Goal: Task Accomplishment & Management: Use online tool/utility

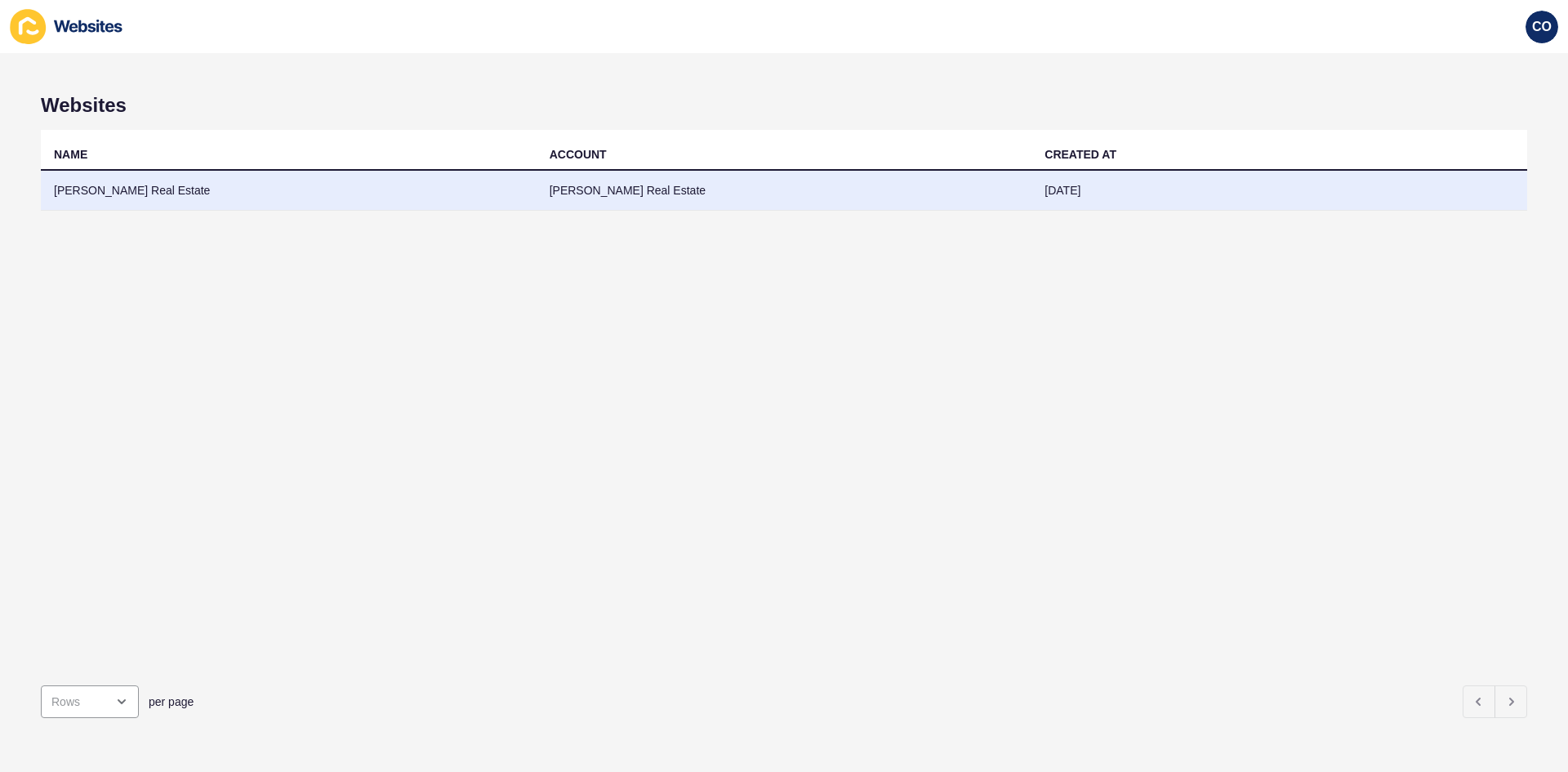
click at [153, 188] on td "[PERSON_NAME] Real Estate" at bounding box center [288, 191] width 496 height 40
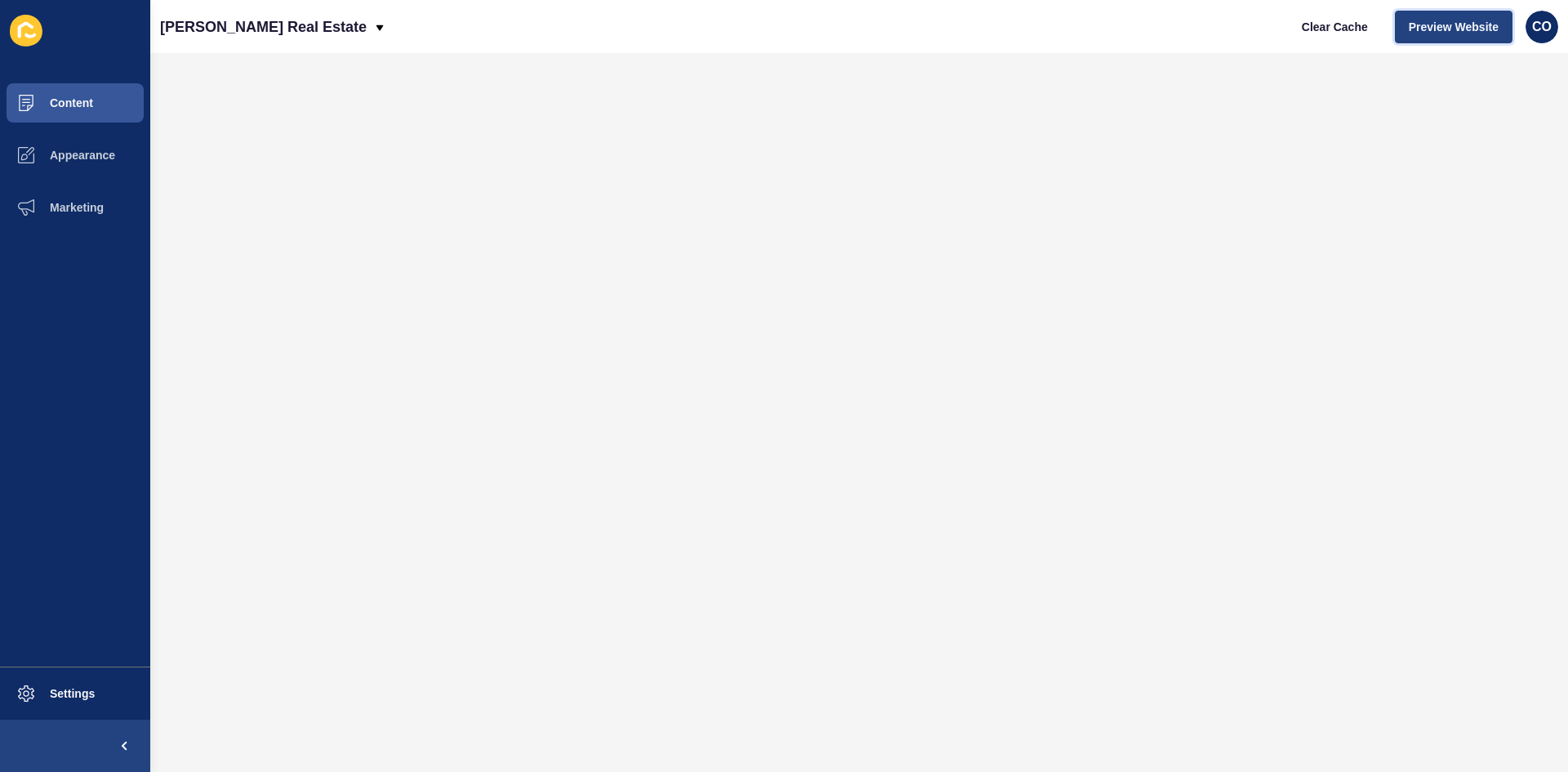
click at [1451, 31] on span "Preview Website" at bounding box center [1453, 27] width 89 height 16
click at [1541, 28] on span "CO" at bounding box center [1541, 27] width 20 height 16
click at [1468, 137] on link "Logout" at bounding box center [1502, 135] width 120 height 36
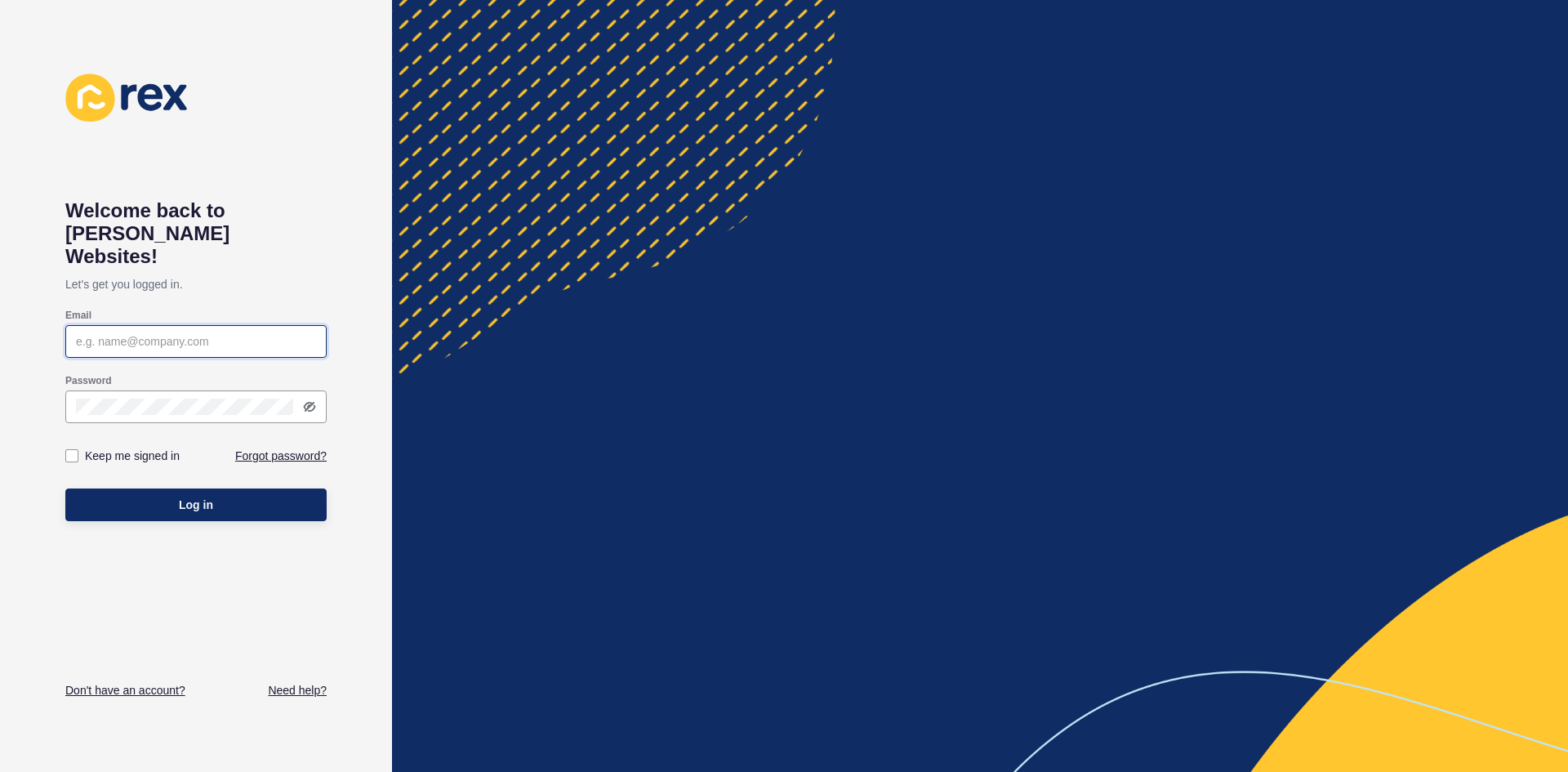
type input "christian.oliveros@rexsoftware.com.au"
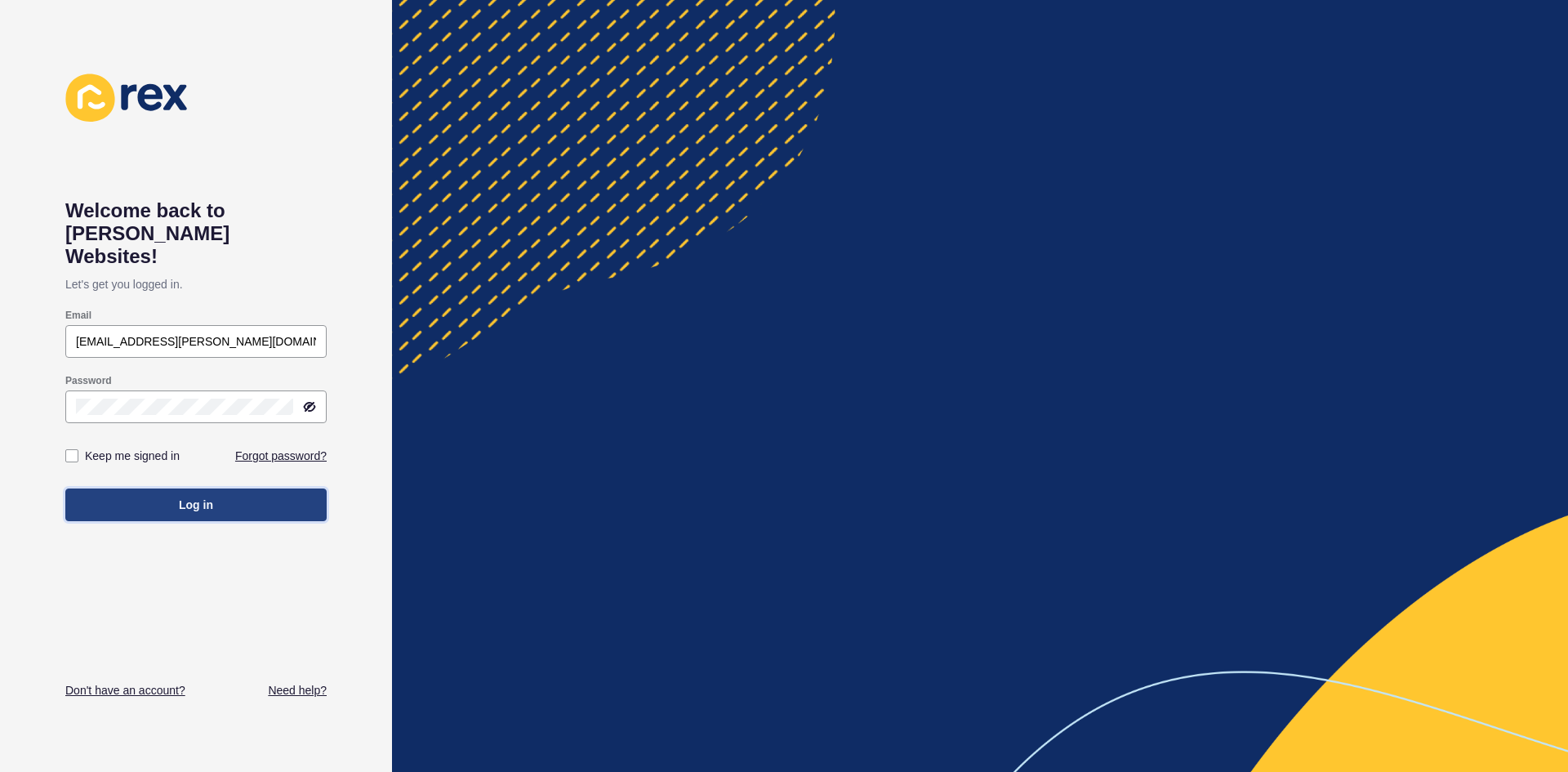
click at [228, 488] on button "Log in" at bounding box center [195, 505] width 261 height 33
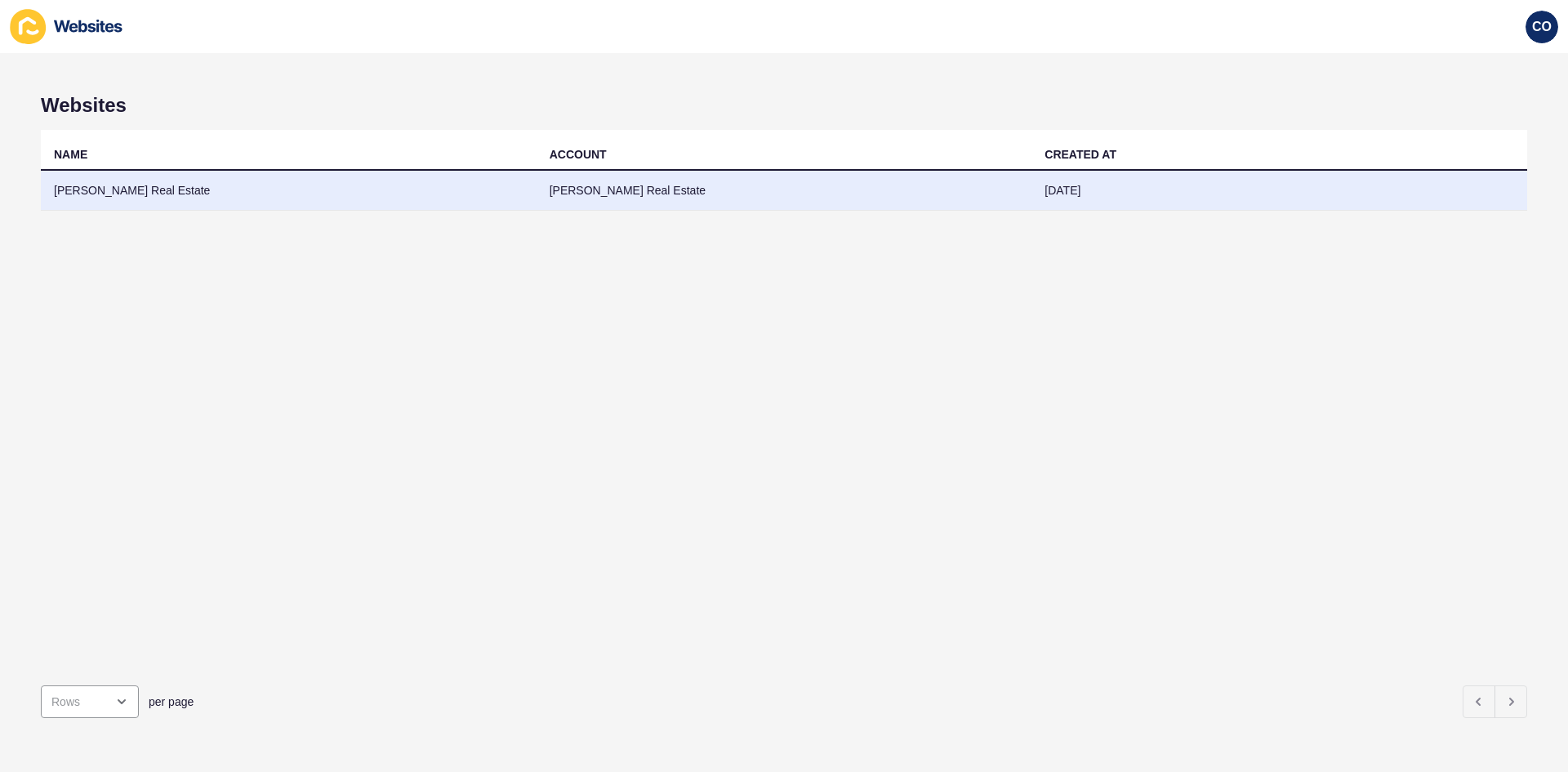
click at [157, 195] on td "Peter Kuhne Real Estate" at bounding box center [288, 191] width 496 height 40
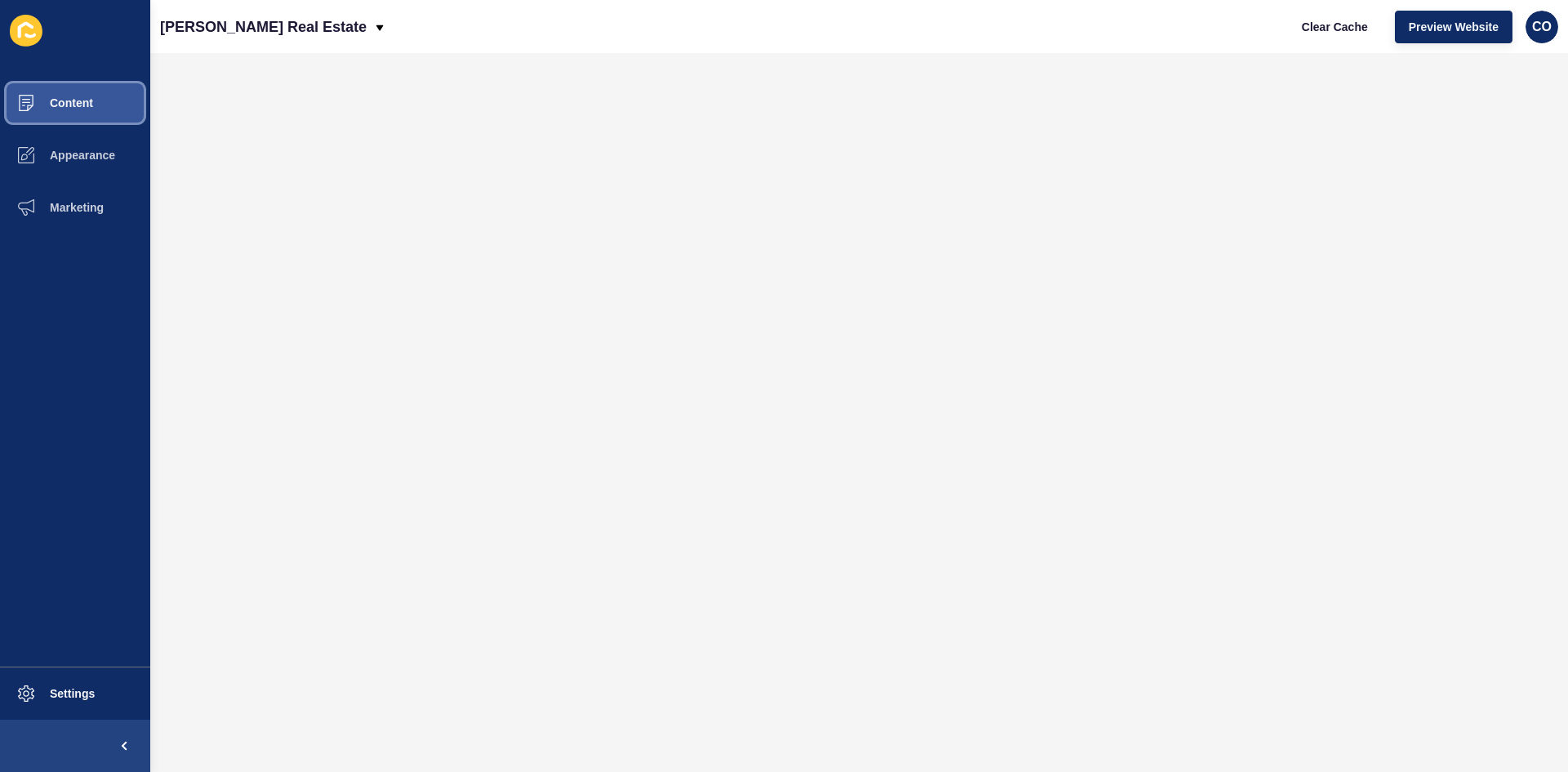
click at [100, 111] on button "Content" at bounding box center [75, 102] width 150 height 52
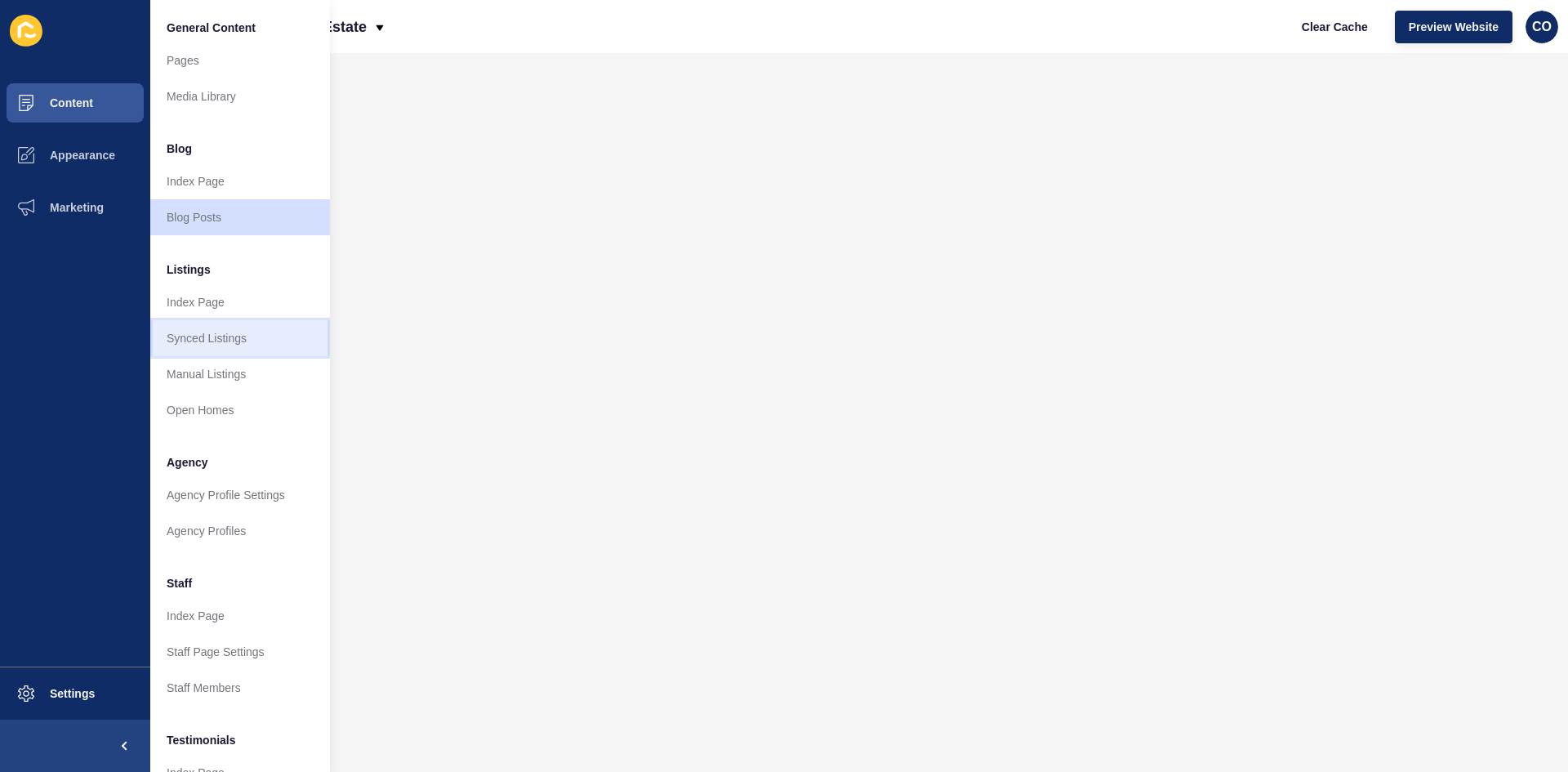
click at [240, 344] on link "Synced Listings" at bounding box center [240, 338] width 180 height 36
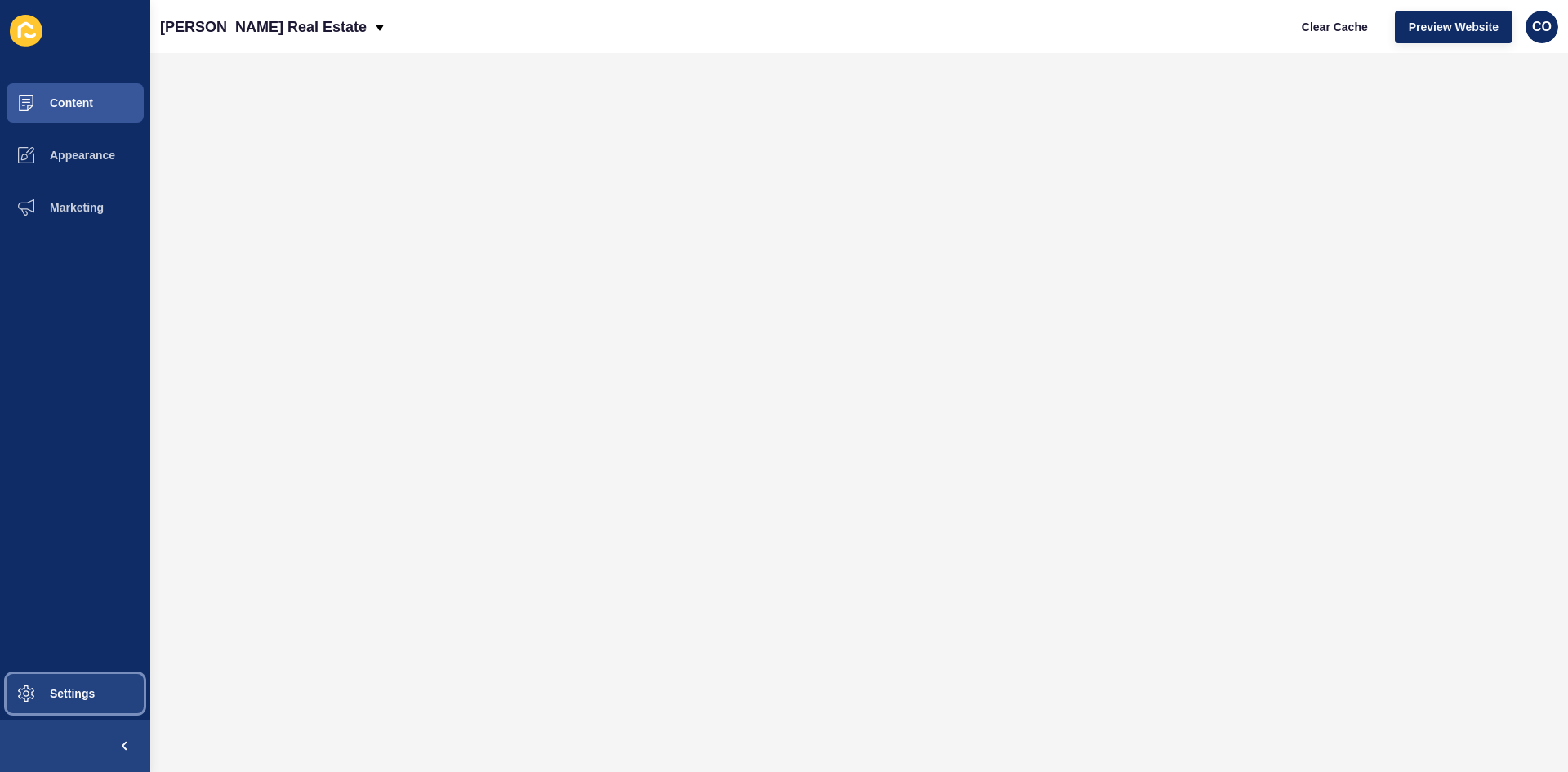
click at [112, 703] on button "Settings" at bounding box center [75, 693] width 150 height 52
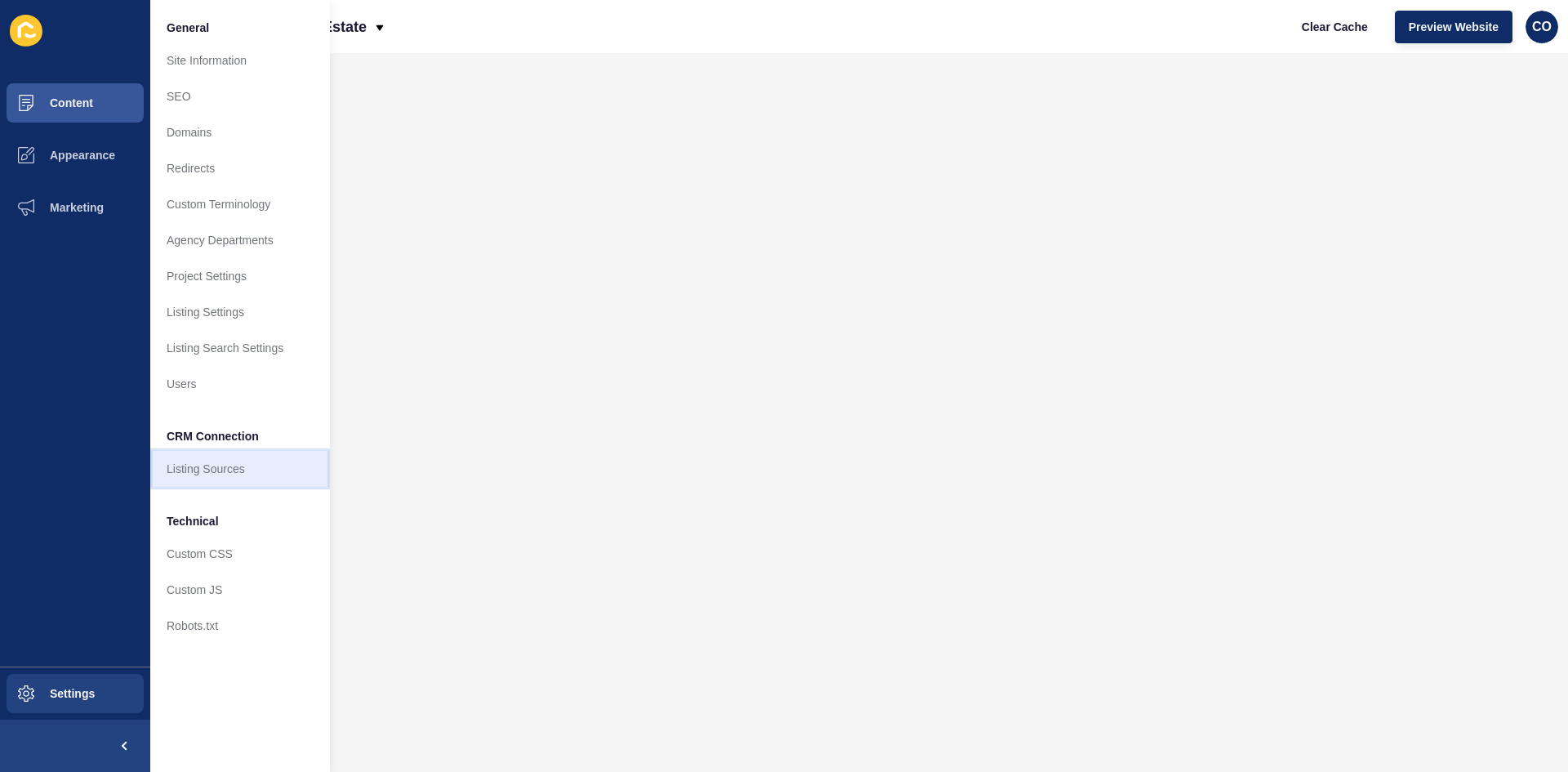
click at [234, 472] on link "Listing Sources" at bounding box center [240, 468] width 180 height 36
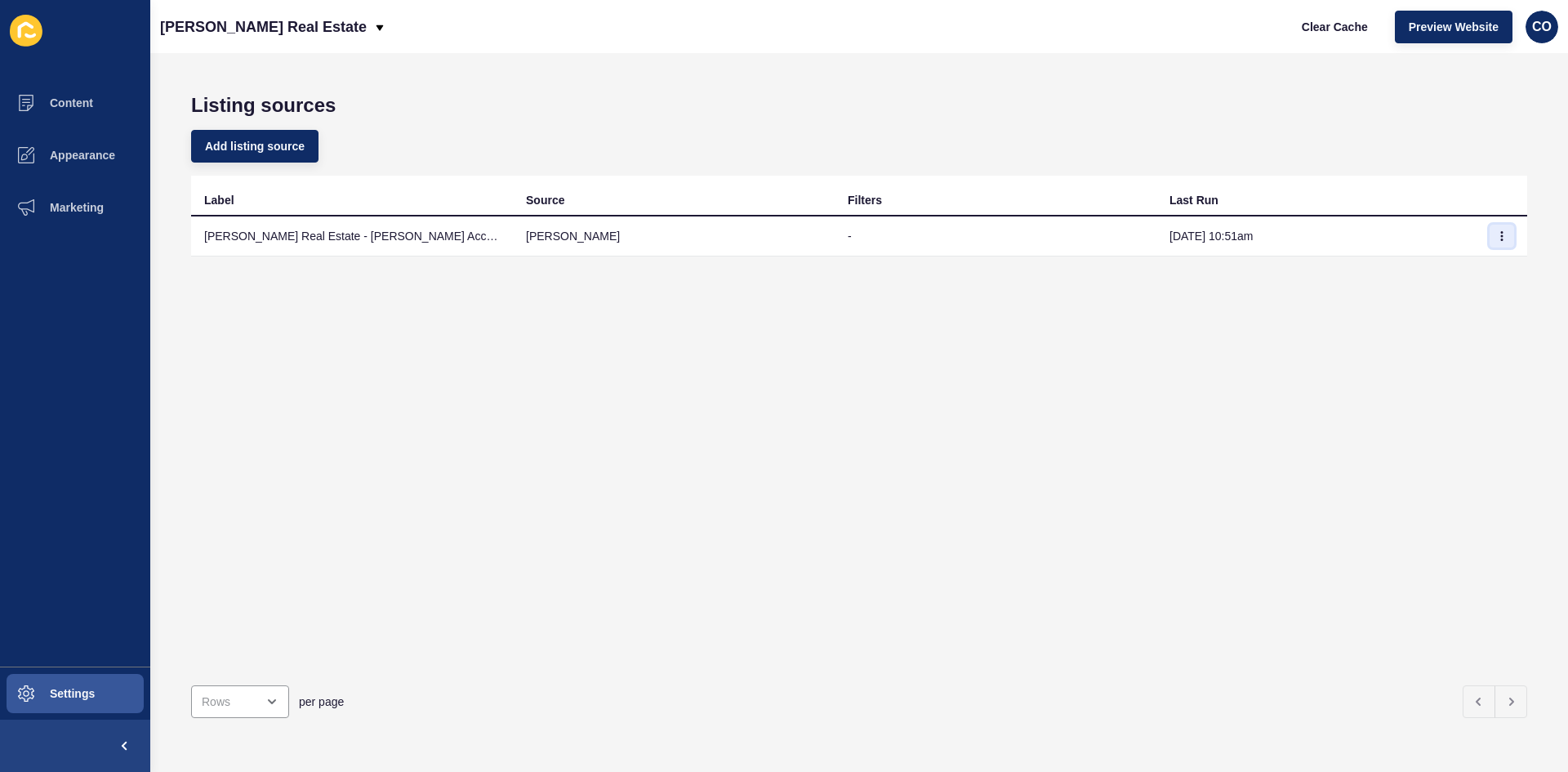
click at [1489, 241] on button "button" at bounding box center [1501, 236] width 24 height 23
click at [1438, 267] on link "Sync now" at bounding box center [1445, 268] width 115 height 36
click at [1497, 237] on icon "button" at bounding box center [1501, 235] width 10 height 10
click at [1420, 267] on link "Sync now" at bounding box center [1445, 268] width 115 height 36
click at [1498, 235] on button "button" at bounding box center [1501, 236] width 24 height 23
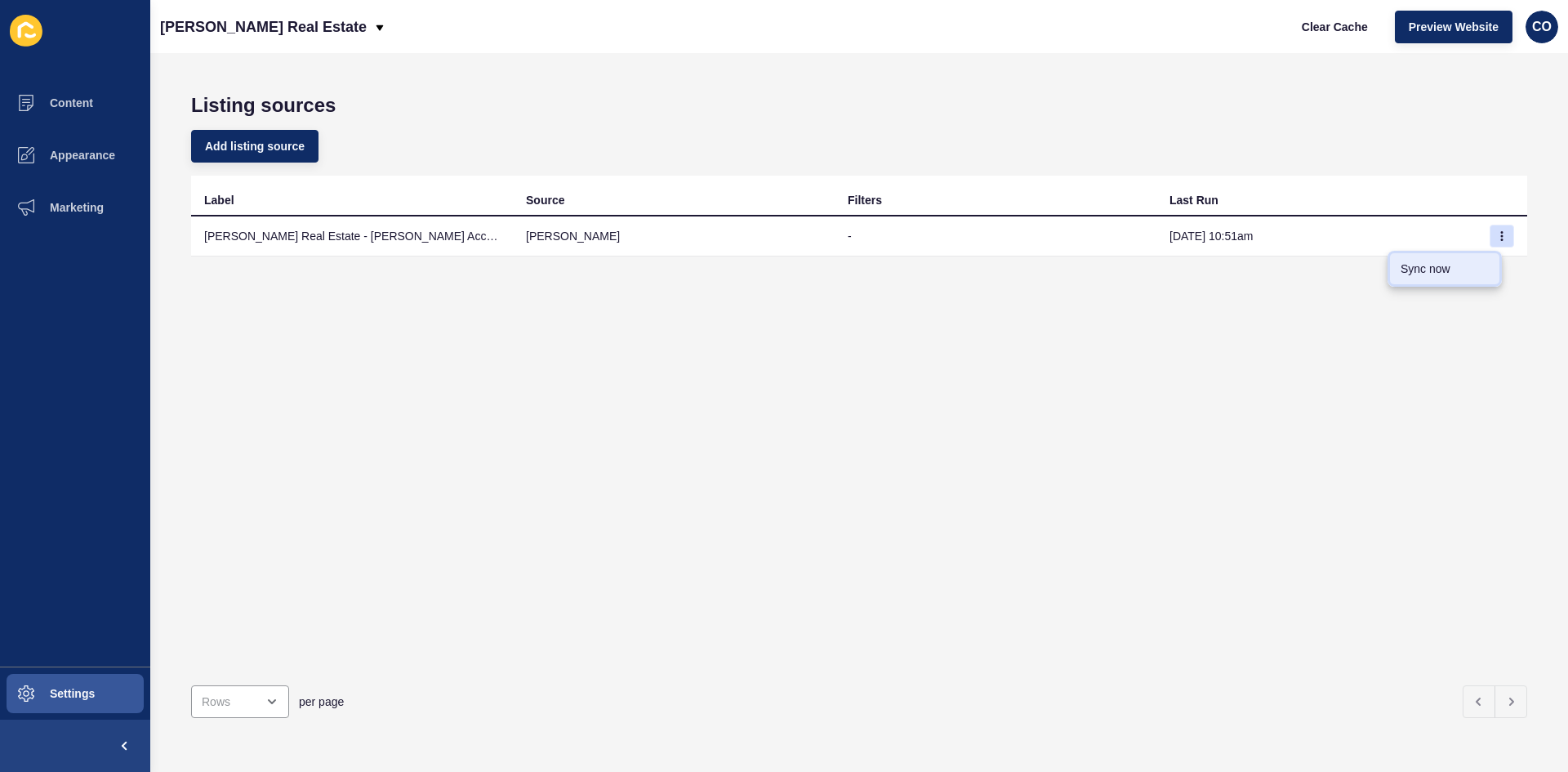
click at [1447, 269] on link "Sync now" at bounding box center [1445, 268] width 115 height 36
click at [1497, 235] on icon "button" at bounding box center [1501, 235] width 10 height 10
click at [1426, 274] on link "Sync now" at bounding box center [1445, 268] width 115 height 36
click at [1492, 241] on button "button" at bounding box center [1501, 236] width 24 height 23
click at [1459, 272] on link "Sync now" at bounding box center [1445, 268] width 115 height 36
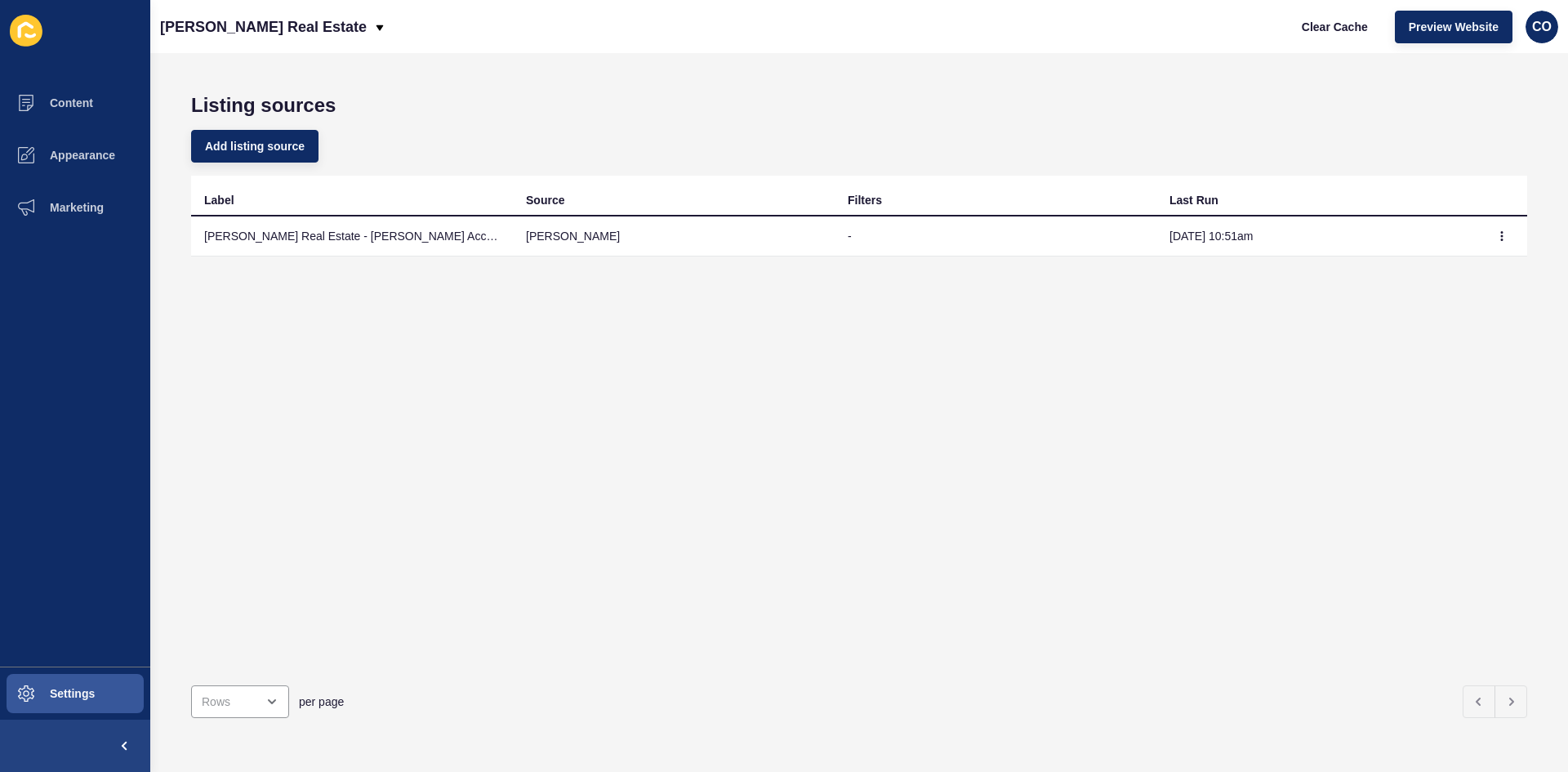
drag, startPoint x: 1266, startPoint y: 236, endPoint x: 1156, endPoint y: 240, distance: 110.1
click at [1156, 240] on td "[DATE] 10:51am" at bounding box center [1317, 236] width 322 height 40
copy td "[DATE] 10:51am"
click at [1495, 238] on button "button" at bounding box center [1501, 236] width 24 height 23
click at [1422, 271] on link "Sync now" at bounding box center [1445, 268] width 115 height 36
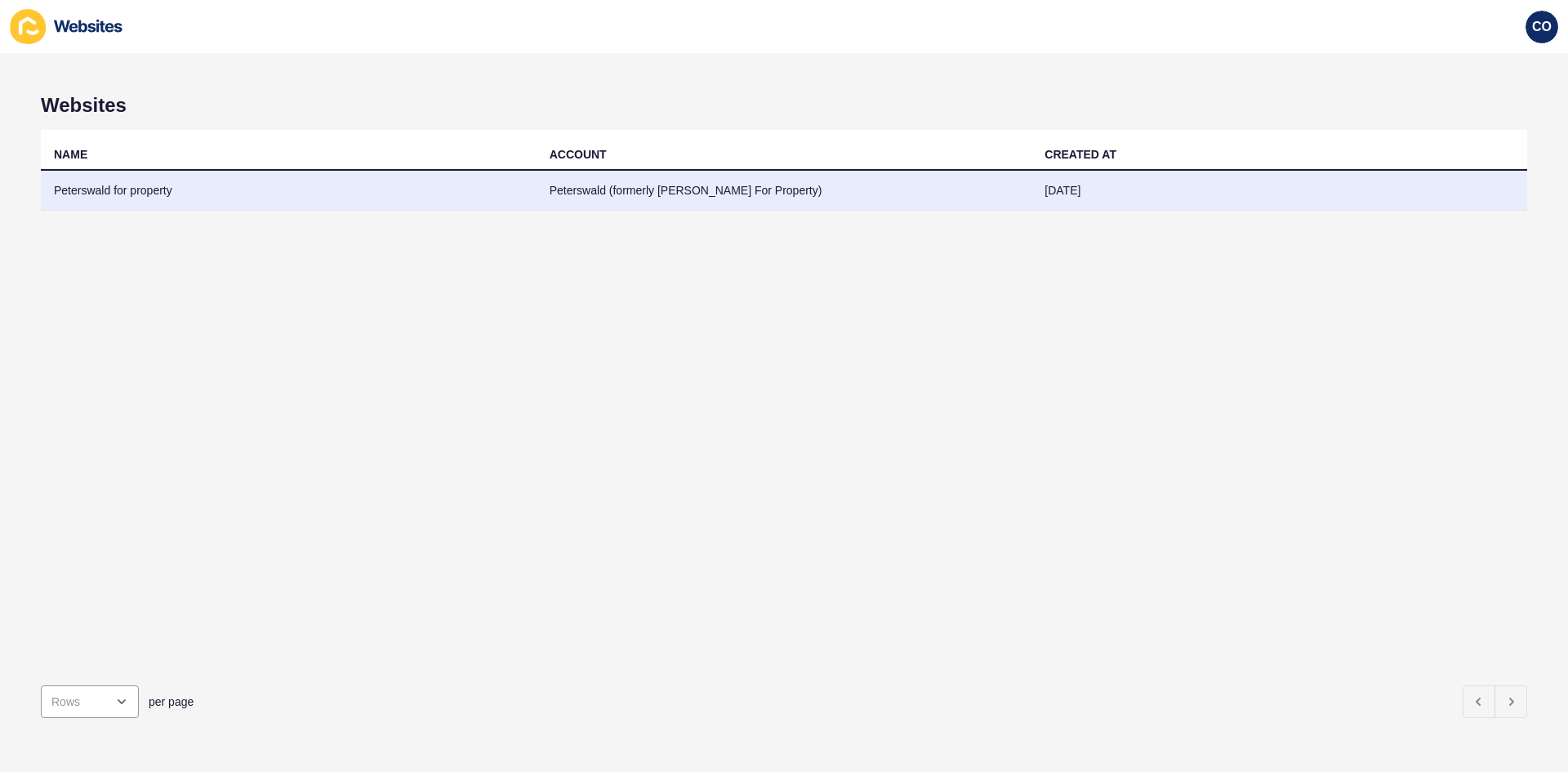
click at [148, 196] on td "Peterswald for property" at bounding box center [288, 191] width 496 height 40
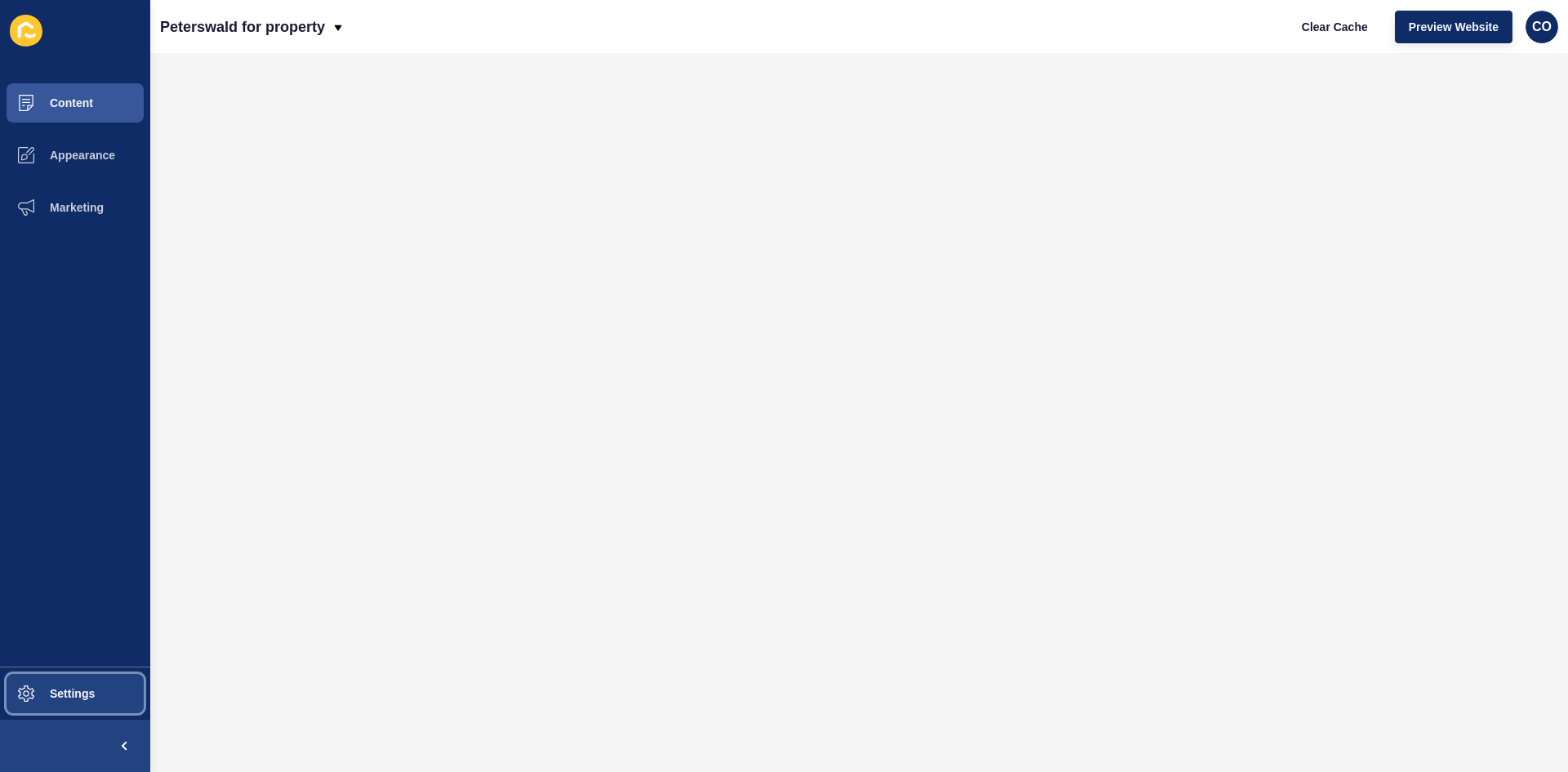
click at [99, 595] on button "Settings" at bounding box center [75, 693] width 150 height 52
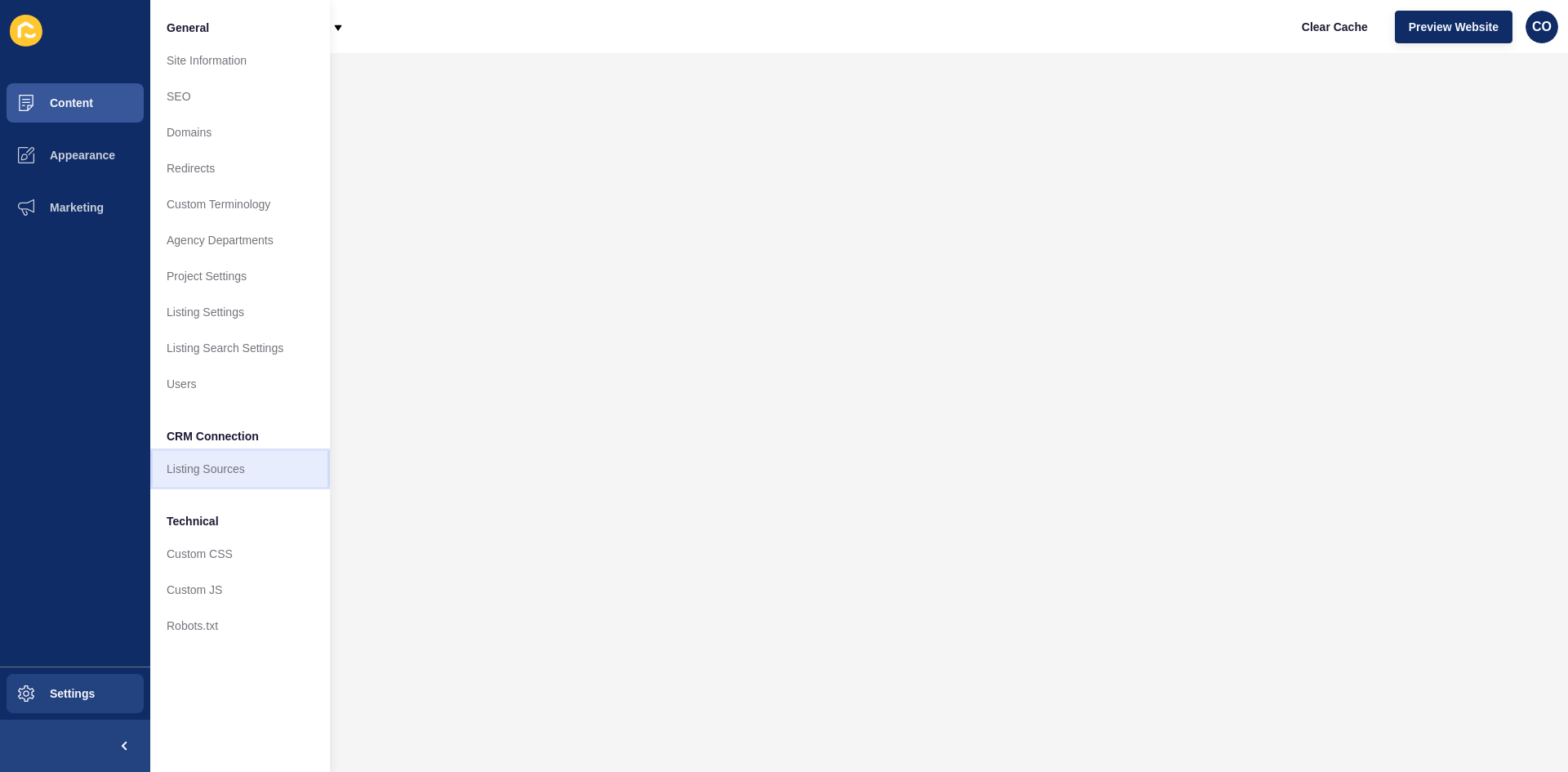
click at [231, 463] on link "Listing Sources" at bounding box center [240, 468] width 180 height 36
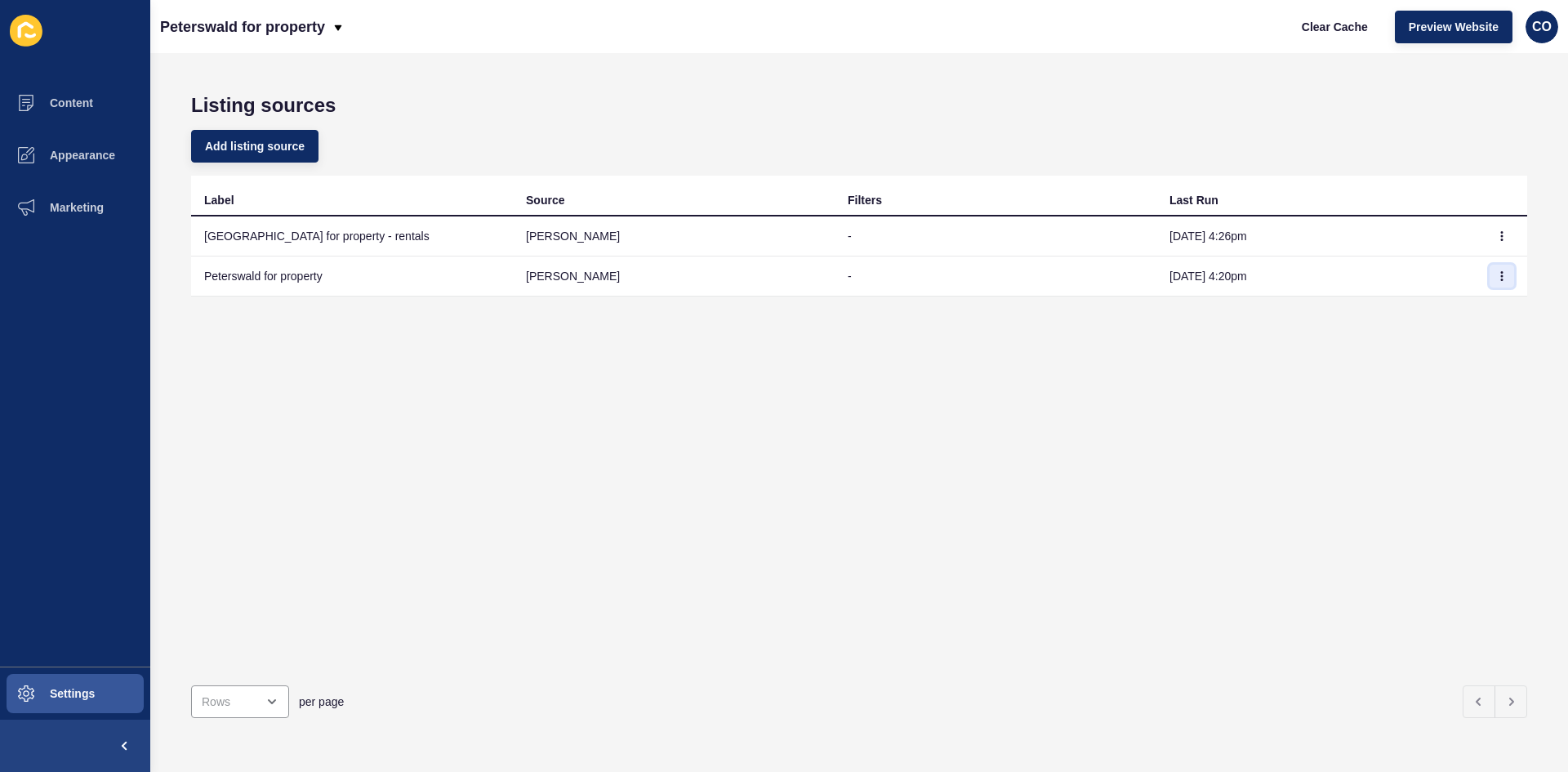
click at [1254, 281] on button "button" at bounding box center [1501, 276] width 24 height 23
click at [1254, 310] on link "Sync now" at bounding box center [1445, 308] width 115 height 36
click at [1254, 280] on icon "button" at bounding box center [1501, 275] width 10 height 10
click at [1254, 309] on link "Sync now" at bounding box center [1445, 308] width 115 height 36
click at [1254, 235] on icon "button" at bounding box center [1501, 235] width 10 height 10
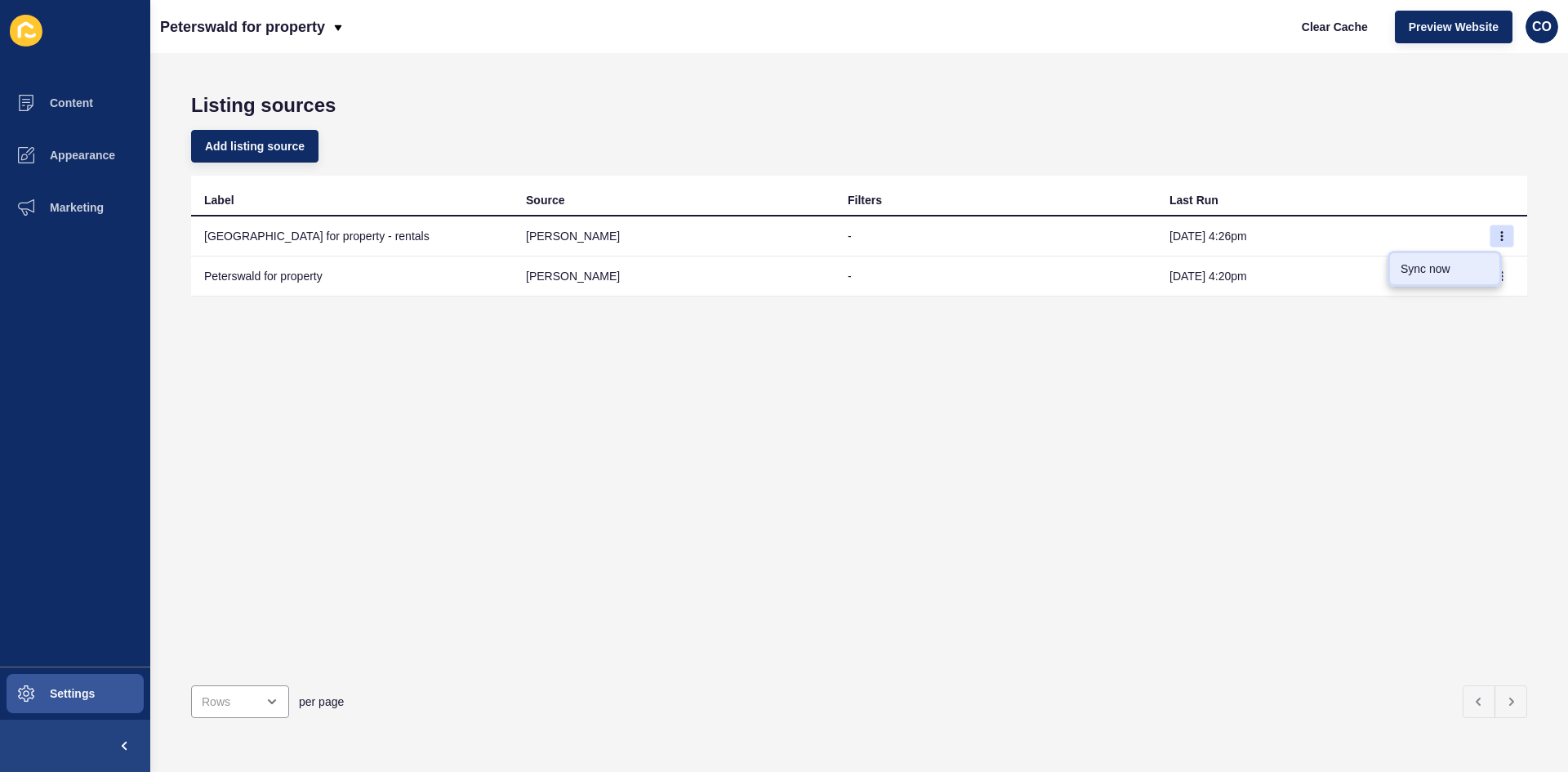
click at [1254, 267] on link "Sync now" at bounding box center [1445, 268] width 115 height 36
